Goal: Task Accomplishment & Management: Complete application form

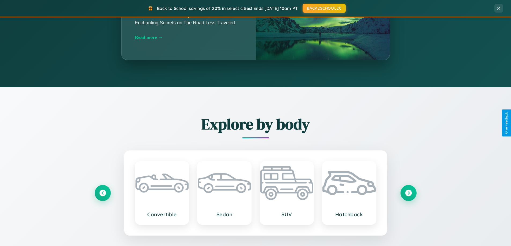
scroll to position [1032, 0]
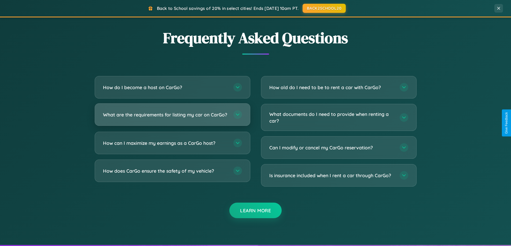
click at [172, 117] on h3 "What are the requirements for listing my car on CarGo?" at bounding box center [165, 115] width 125 height 7
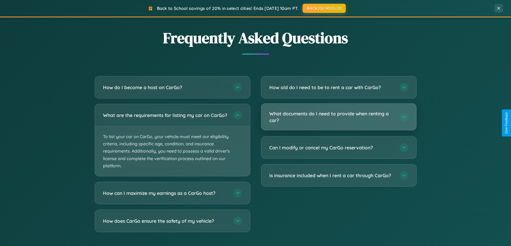
click at [338, 117] on h3 "What documents do I need to provide when renting a car?" at bounding box center [331, 116] width 125 height 13
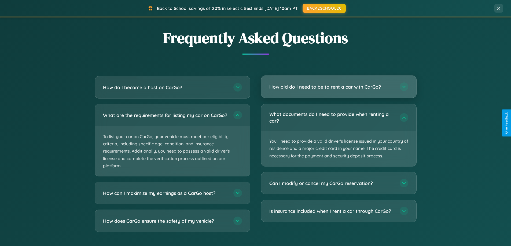
click at [338, 87] on h3 "How old do I need to be to rent a car with CarGo?" at bounding box center [331, 87] width 125 height 7
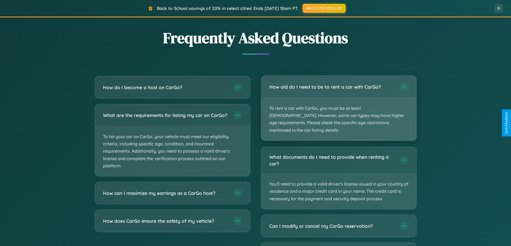
click at [338, 105] on p "To rent a car with CarGo, you must be at least [DEMOGRAPHIC_DATA]. However, som…" at bounding box center [338, 119] width 155 height 43
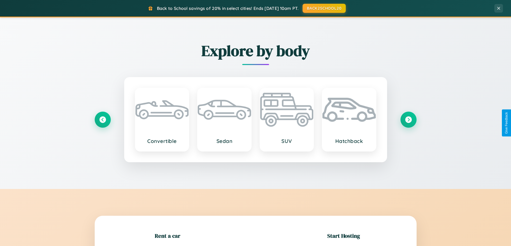
scroll to position [231, 0]
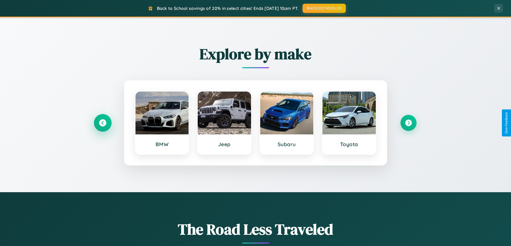
click at [102, 123] on icon at bounding box center [102, 123] width 7 height 7
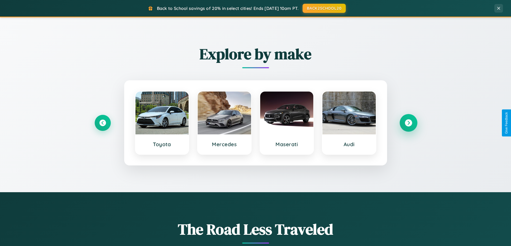
click at [408, 123] on icon at bounding box center [408, 123] width 7 height 7
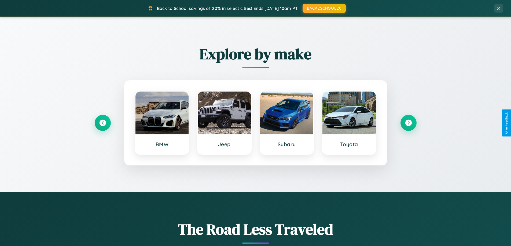
scroll to position [0, 0]
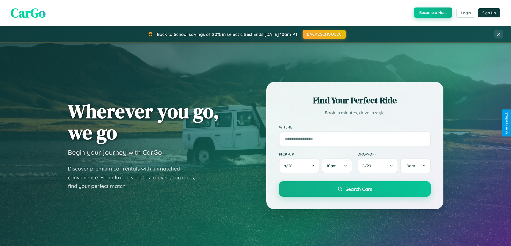
click at [432, 13] on button "Become a Host" at bounding box center [433, 13] width 38 height 10
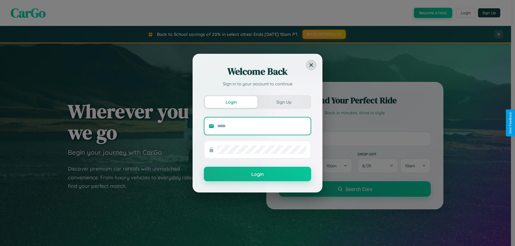
click at [262, 126] on input "text" at bounding box center [261, 126] width 89 height 9
type input "**********"
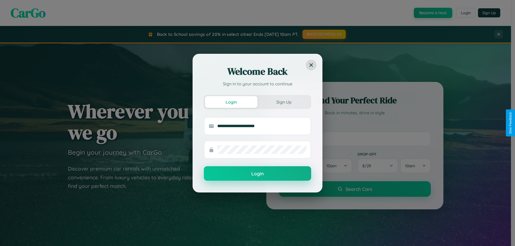
click at [257, 174] on button "Login" at bounding box center [257, 174] width 107 height 14
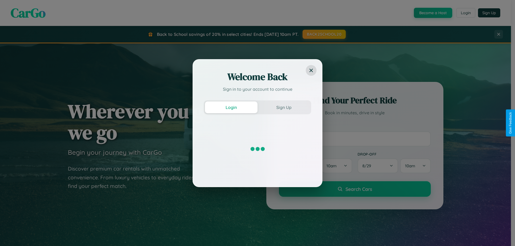
click at [432, 13] on div "Welcome Back Sign in to your account to continue Login Sign Up" at bounding box center [257, 123] width 515 height 246
click at [284, 107] on button "Sign Up" at bounding box center [283, 108] width 53 height 12
